Goal: Communication & Community: Share content

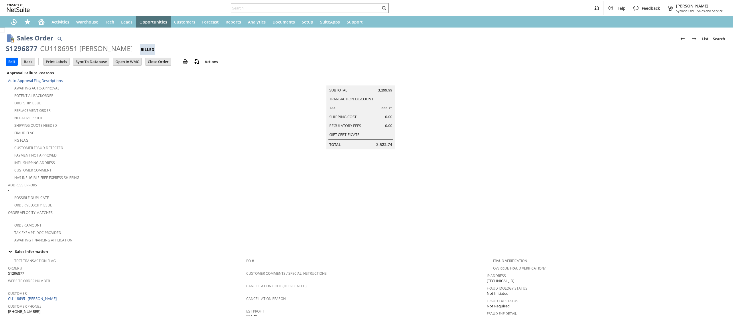
scroll to position [256, 0]
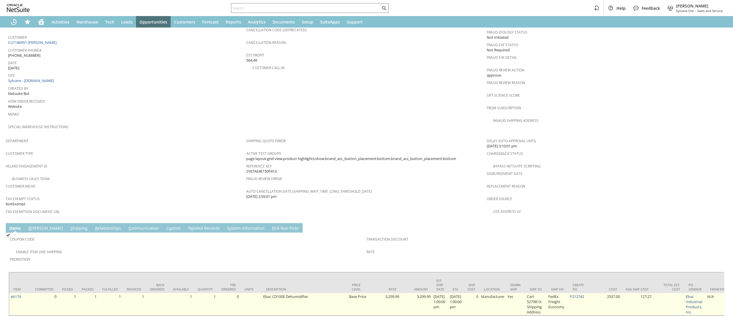
click at [24, 293] on td "eb174" at bounding box center [19, 304] width 21 height 22
copy tr "eb174"
click at [20, 294] on link "eb174" at bounding box center [16, 296] width 10 height 5
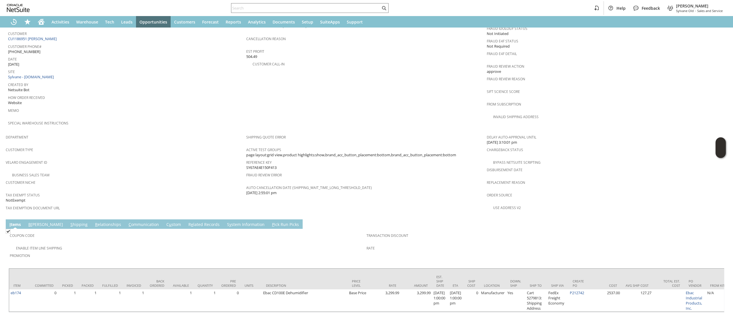
scroll to position [271, 0]
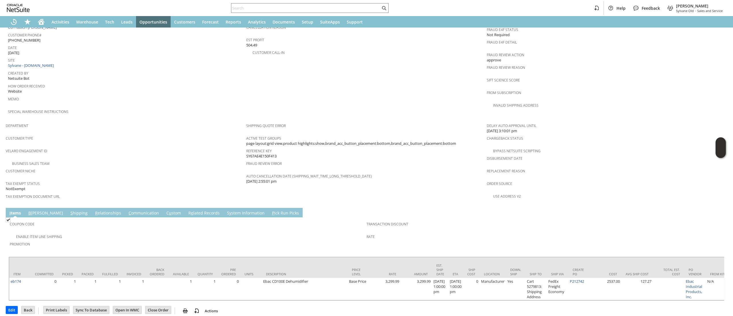
drag, startPoint x: 140, startPoint y: 209, endPoint x: 130, endPoint y: 203, distance: 11.5
click at [139, 220] on span "Coupon Code" at bounding box center [187, 223] width 354 height 7
drag, startPoint x: 130, startPoint y: 203, endPoint x: 122, endPoint y: 203, distance: 8.3
click at [130, 208] on td "C ommunication" at bounding box center [144, 212] width 38 height 9
click at [127, 210] on link "C ommunication" at bounding box center [143, 213] width 33 height 6
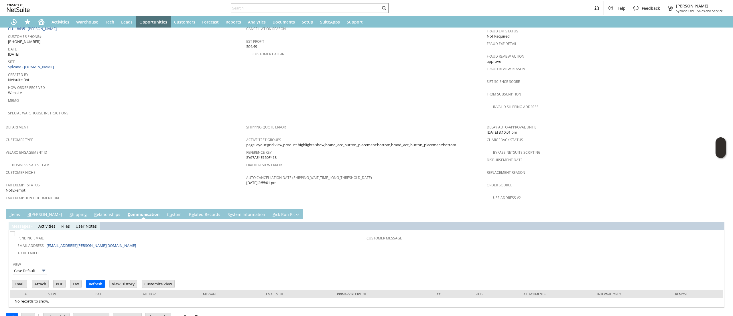
scroll to position [0, 0]
click at [22, 280] on input "Email" at bounding box center [19, 283] width 15 height 7
